Goal: Task Accomplishment & Management: Use online tool/utility

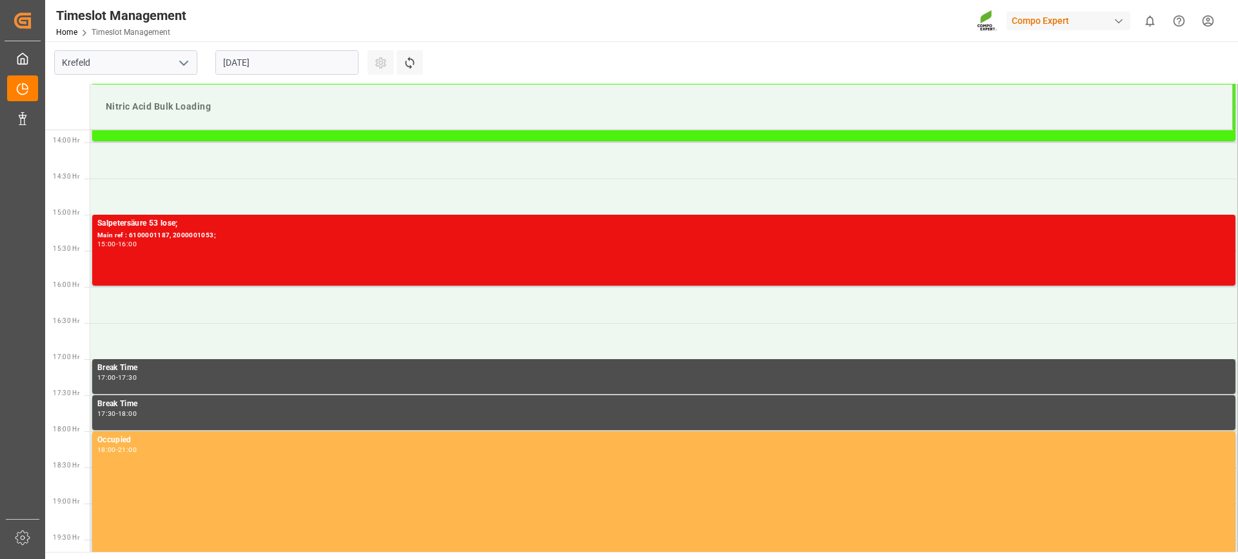
scroll to position [1003, 0]
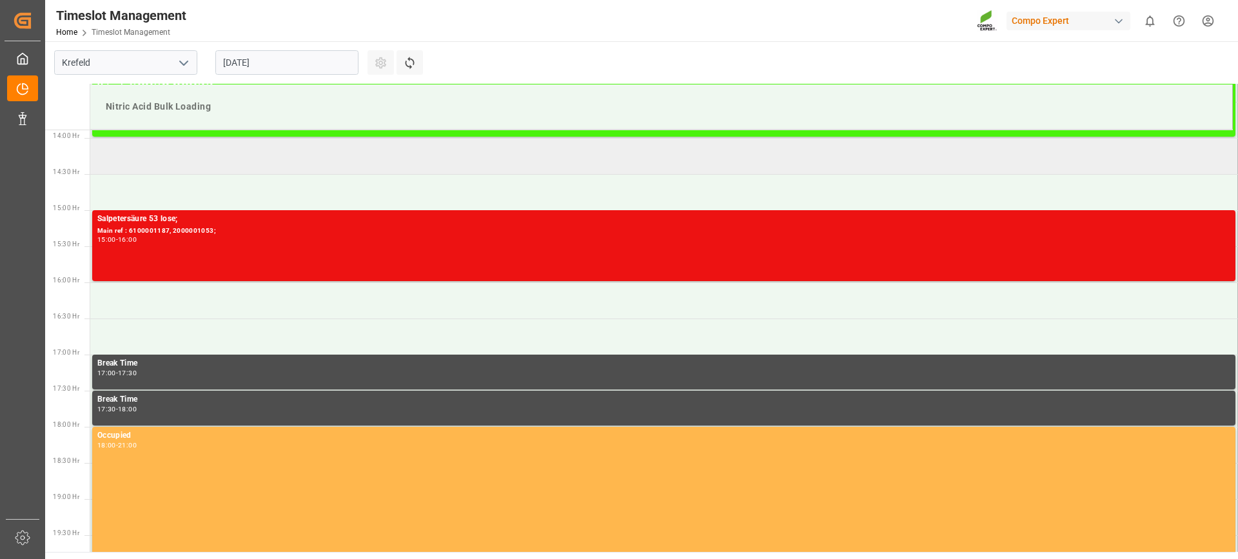
click at [139, 157] on td at bounding box center [664, 156] width 1148 height 36
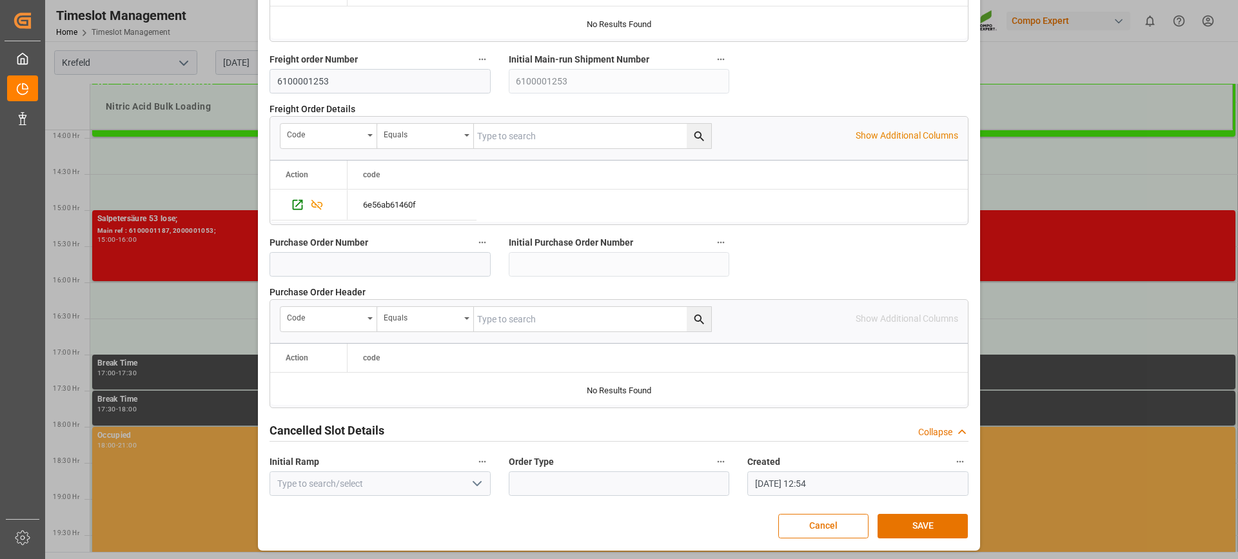
scroll to position [1230, 0]
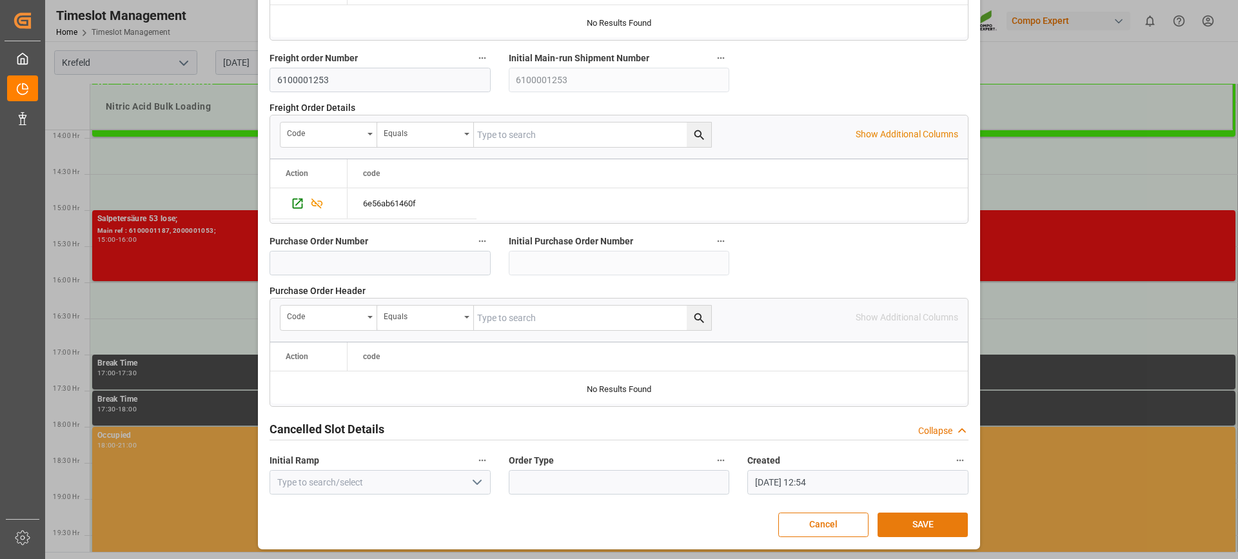
click at [917, 525] on button "SAVE" at bounding box center [923, 525] width 90 height 25
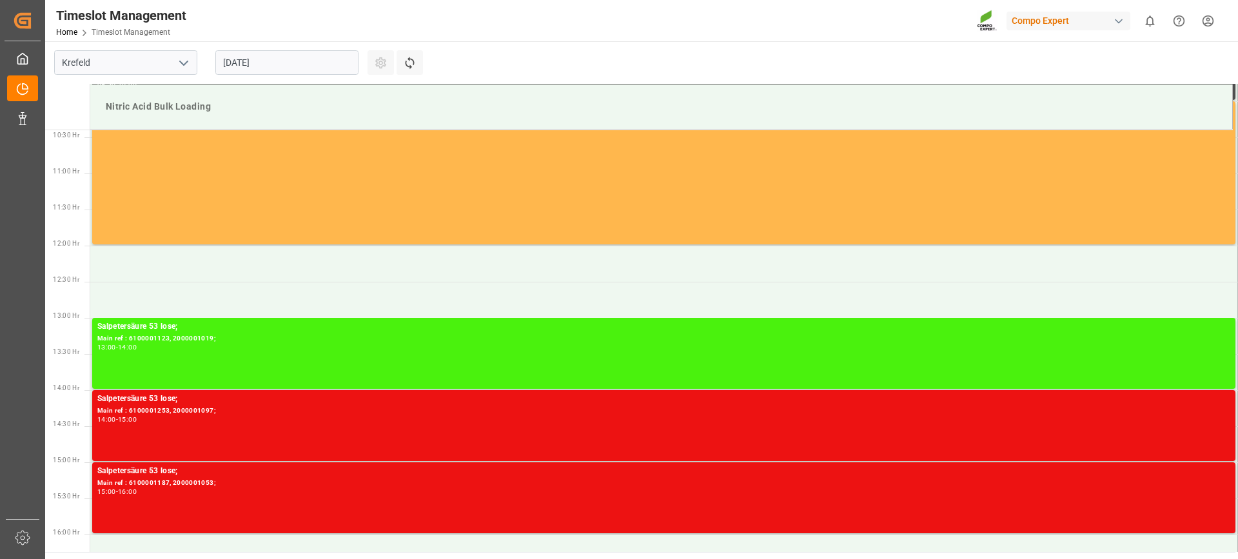
scroll to position [737, 0]
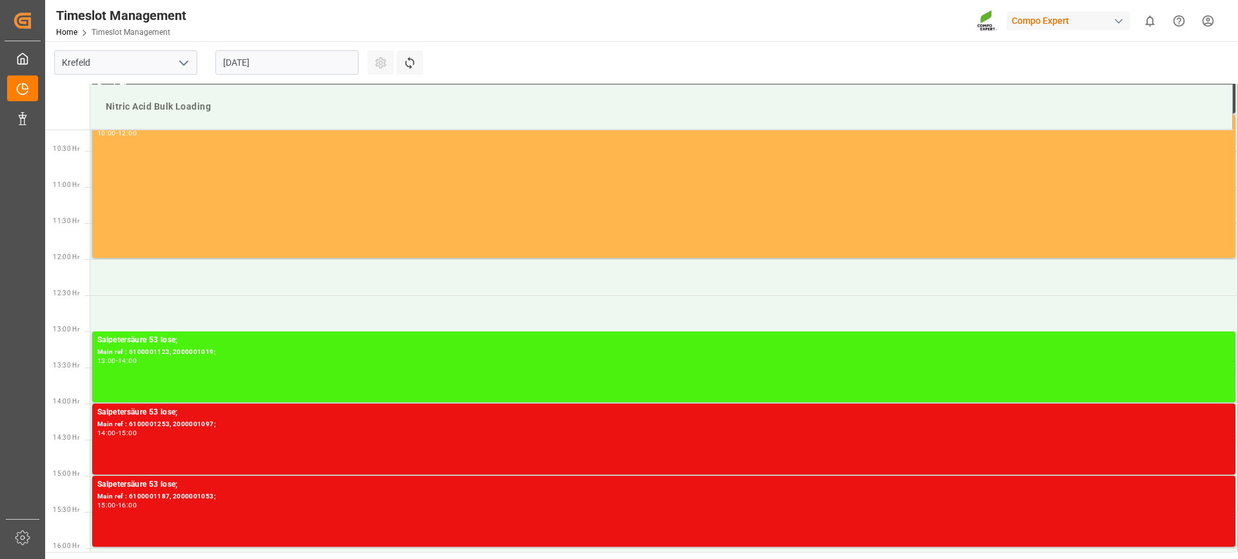
click at [1207, 26] on html "Created by potrace 1.15, written by Peter Selinger 2001-2017 Created by potrace…" at bounding box center [619, 279] width 1238 height 559
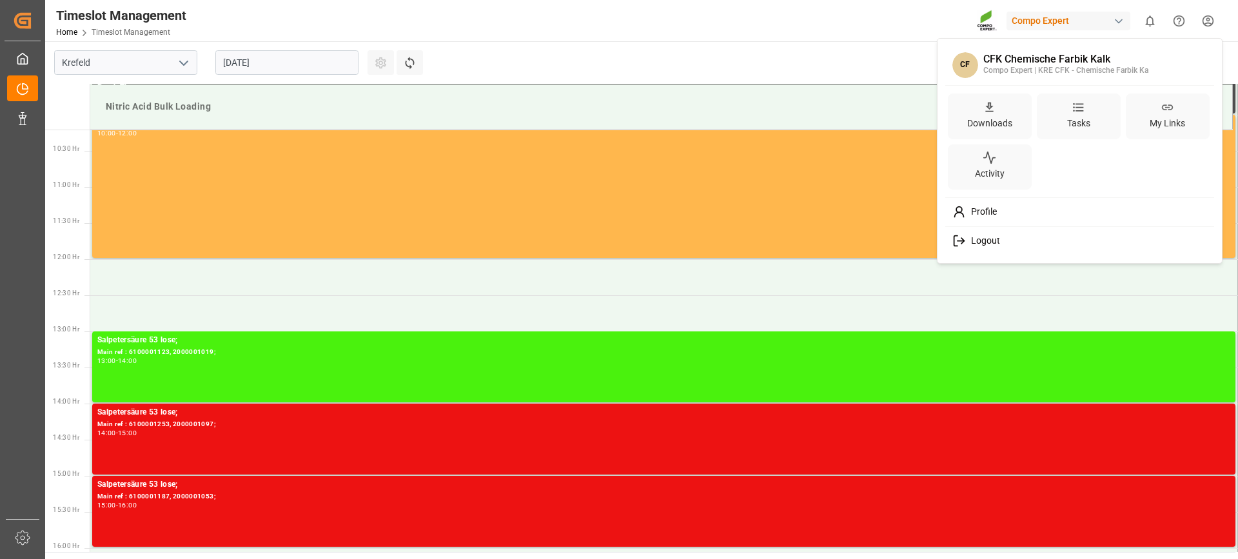
click at [980, 242] on span "Logout" at bounding box center [983, 241] width 34 height 12
